Goal: Task Accomplishment & Management: Manage account settings

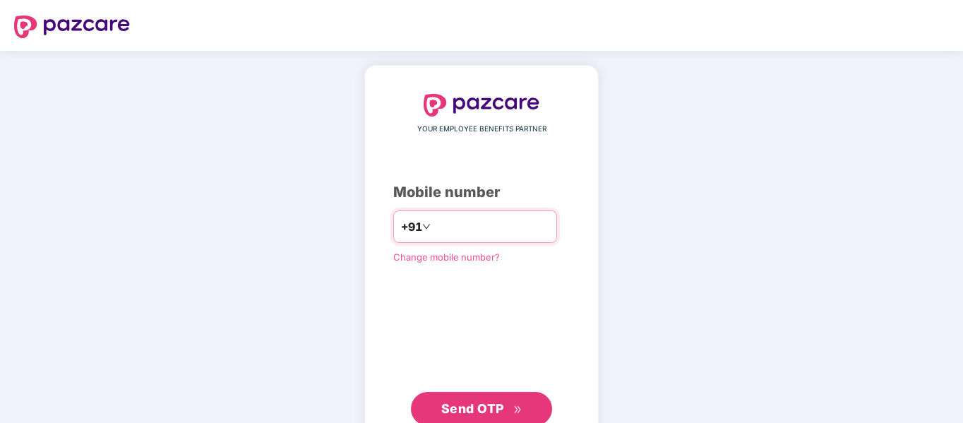
type input "**********"
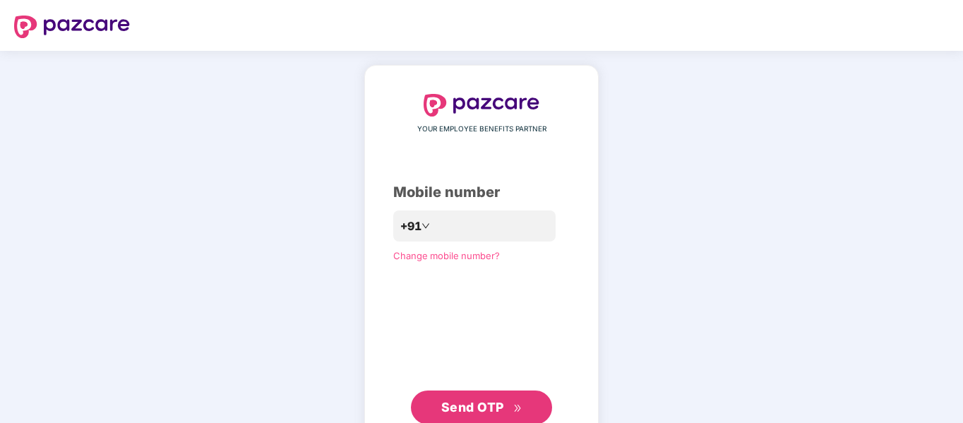
click at [445, 395] on button "Send OTP" at bounding box center [481, 407] width 141 height 34
